Goal: Information Seeking & Learning: Learn about a topic

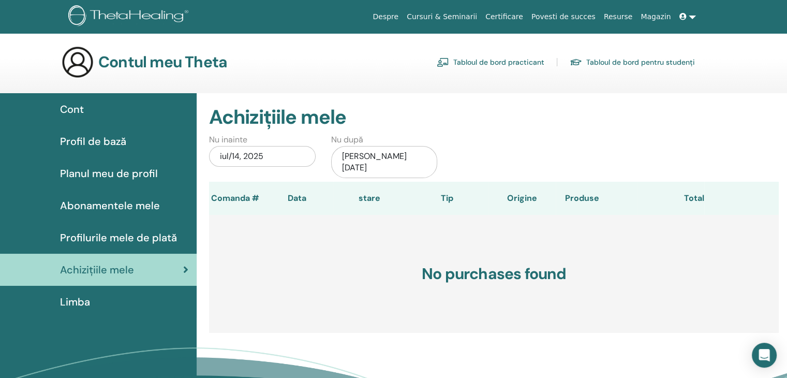
click at [646, 60] on link "Tabloul de bord pentru studenți" at bounding box center [632, 62] width 125 height 17
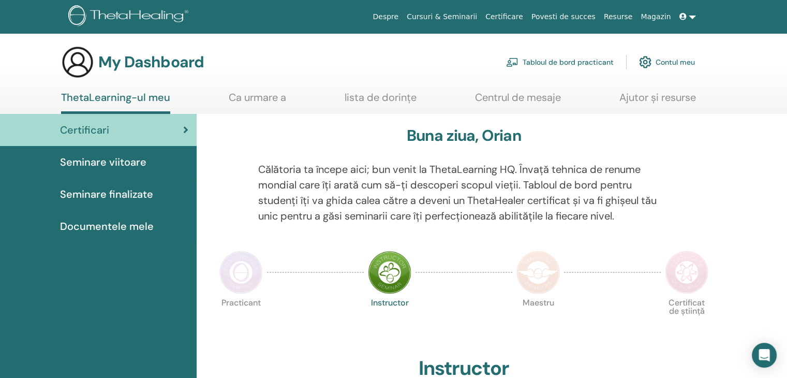
click at [519, 94] on link "Centrul de mesaje" at bounding box center [518, 101] width 86 height 20
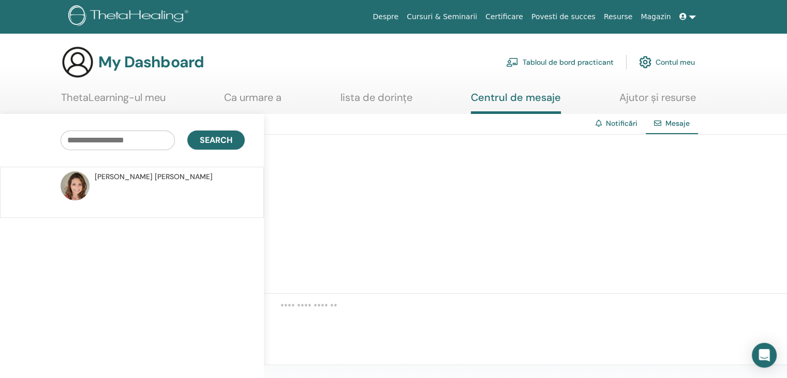
click at [187, 185] on p at bounding box center [170, 197] width 150 height 31
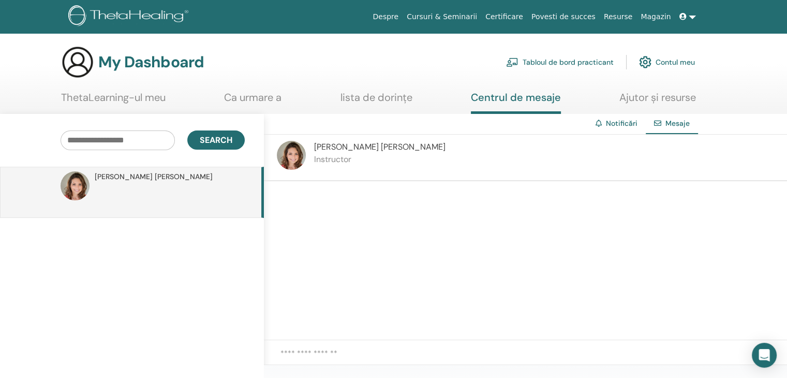
click at [623, 123] on link "Notificări" at bounding box center [622, 123] width 32 height 9
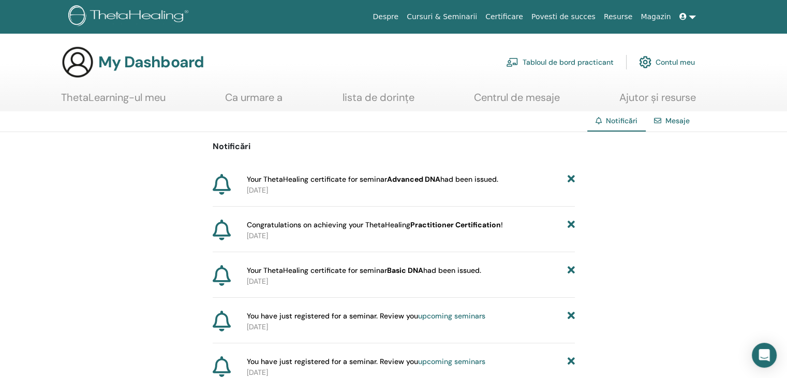
drag, startPoint x: 408, startPoint y: 255, endPoint x: 297, endPoint y: 254, distance: 111.8
click at [297, 254] on div "Notificări Your ThetaHealing certificate for seminar Advanced DNA had been issu…" at bounding box center [394, 260] width 362 height 257
click at [256, 223] on span "Congratulations on achieving your ThetaHealing Practitioner Certification !" at bounding box center [375, 225] width 256 height 11
click at [258, 96] on link "Ca urmare a" at bounding box center [253, 101] width 57 height 20
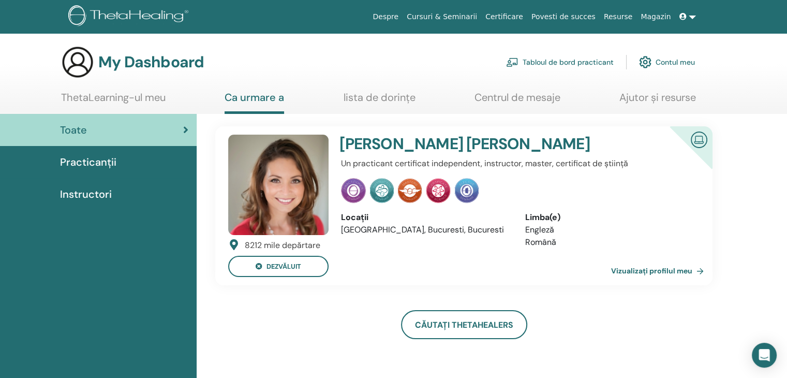
click at [128, 156] on div "Practicanții" at bounding box center [98, 162] width 180 height 16
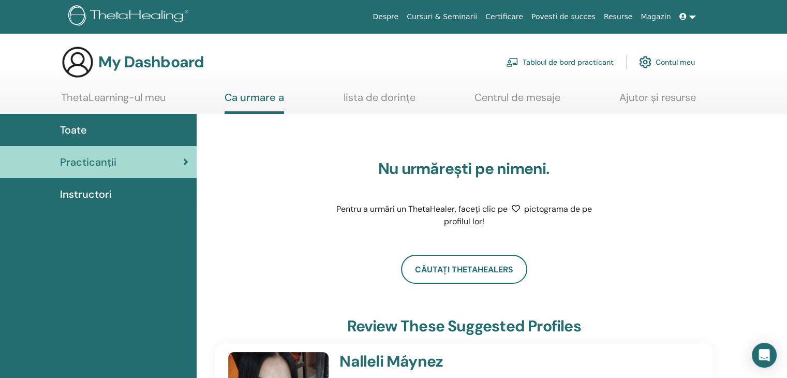
click at [111, 199] on div "Instructori" at bounding box center [98, 194] width 180 height 16
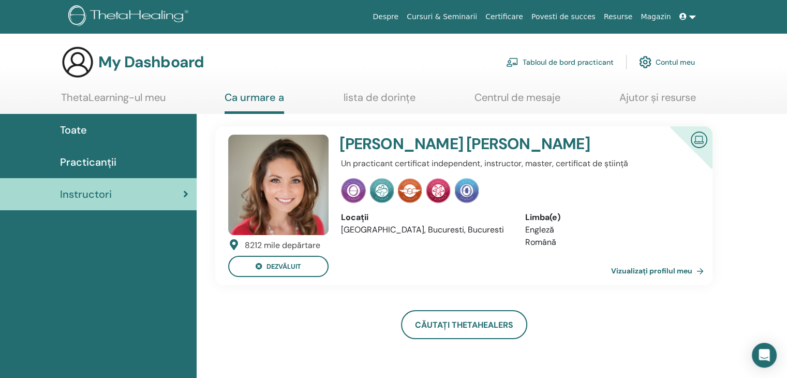
click at [153, 85] on section "My Dashboard Tabloul de bord practicant Contul meu ThetaLearning-ul meu Ca urma…" at bounding box center [393, 80] width 787 height 68
drag, startPoint x: 153, startPoint y: 85, endPoint x: 134, endPoint y: 97, distance: 22.8
click at [151, 86] on section "My Dashboard Tabloul de bord practicant Contul meu ThetaLearning-ul meu Ca urma…" at bounding box center [393, 80] width 787 height 68
click at [127, 102] on link "ThetaLearning-ul meu" at bounding box center [113, 101] width 105 height 20
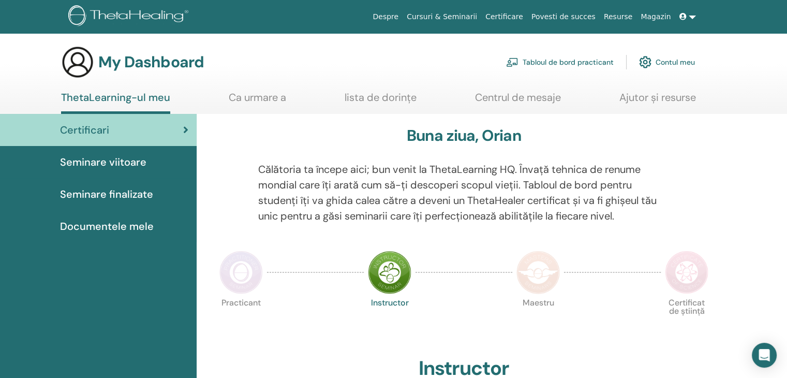
click at [456, 165] on p "Călătoria ta începe aici; bun venit la ThetaLearning HQ. Învață tehnica de renu…" at bounding box center [464, 193] width 412 height 62
click at [81, 197] on span "Seminare finalizate" at bounding box center [106, 194] width 93 height 16
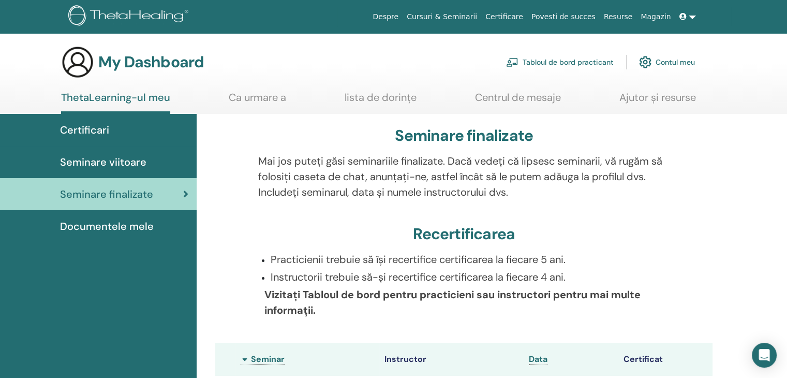
click at [98, 227] on span "Documentele mele" at bounding box center [107, 226] width 94 height 16
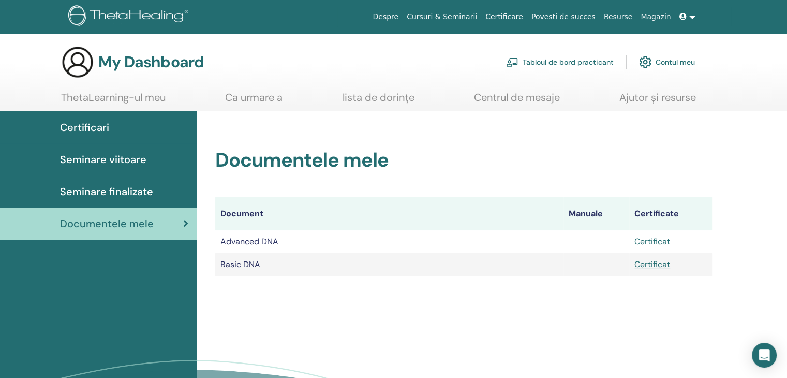
click at [655, 243] on link "Certificat" at bounding box center [653, 241] width 36 height 11
click at [657, 266] on link "Certificat" at bounding box center [653, 264] width 36 height 11
